Goal: Find specific page/section: Find specific page/section

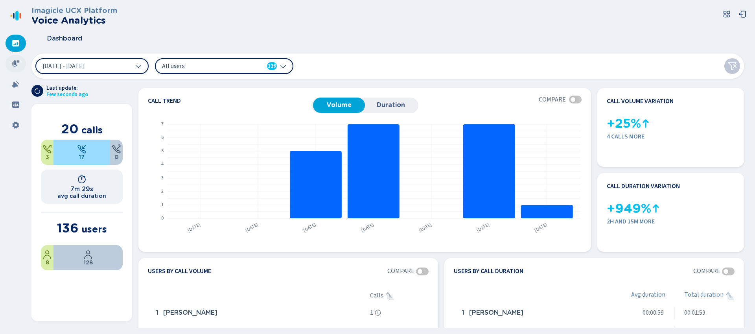
click at [13, 63] on icon at bounding box center [16, 64] width 8 height 8
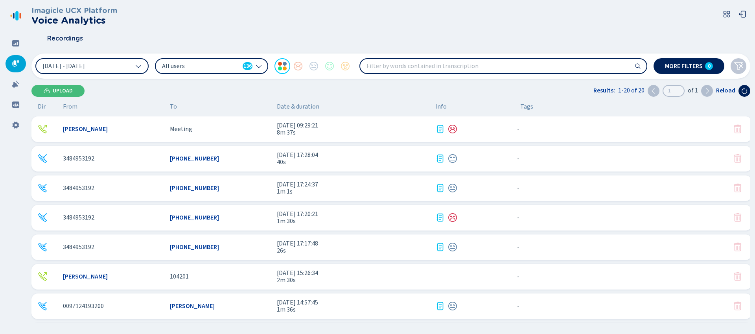
click at [261, 66] on icon at bounding box center [259, 66] width 6 height 6
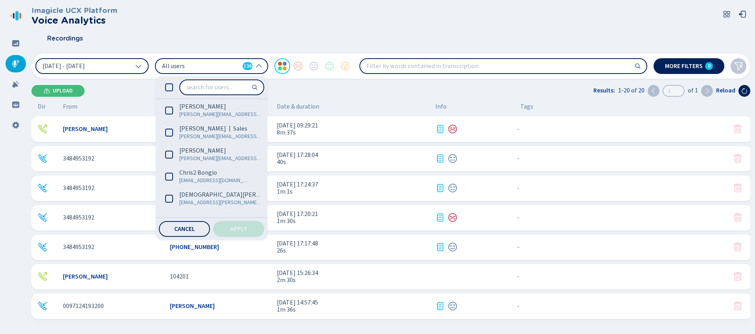
scroll to position [760, 0]
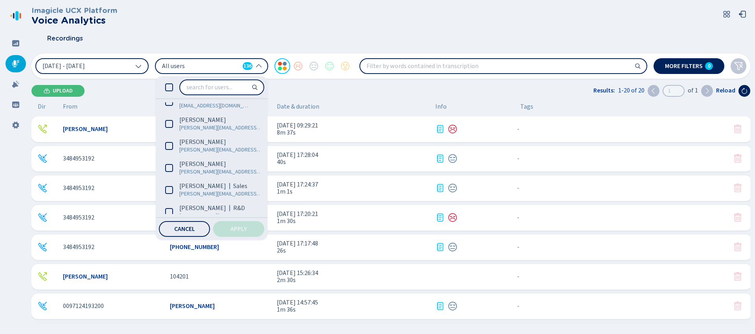
click at [312, 93] on div "Upload Results: 1-20 of 20 1 of 1 Reload" at bounding box center [390, 91] width 719 height 12
